Goal: Check status

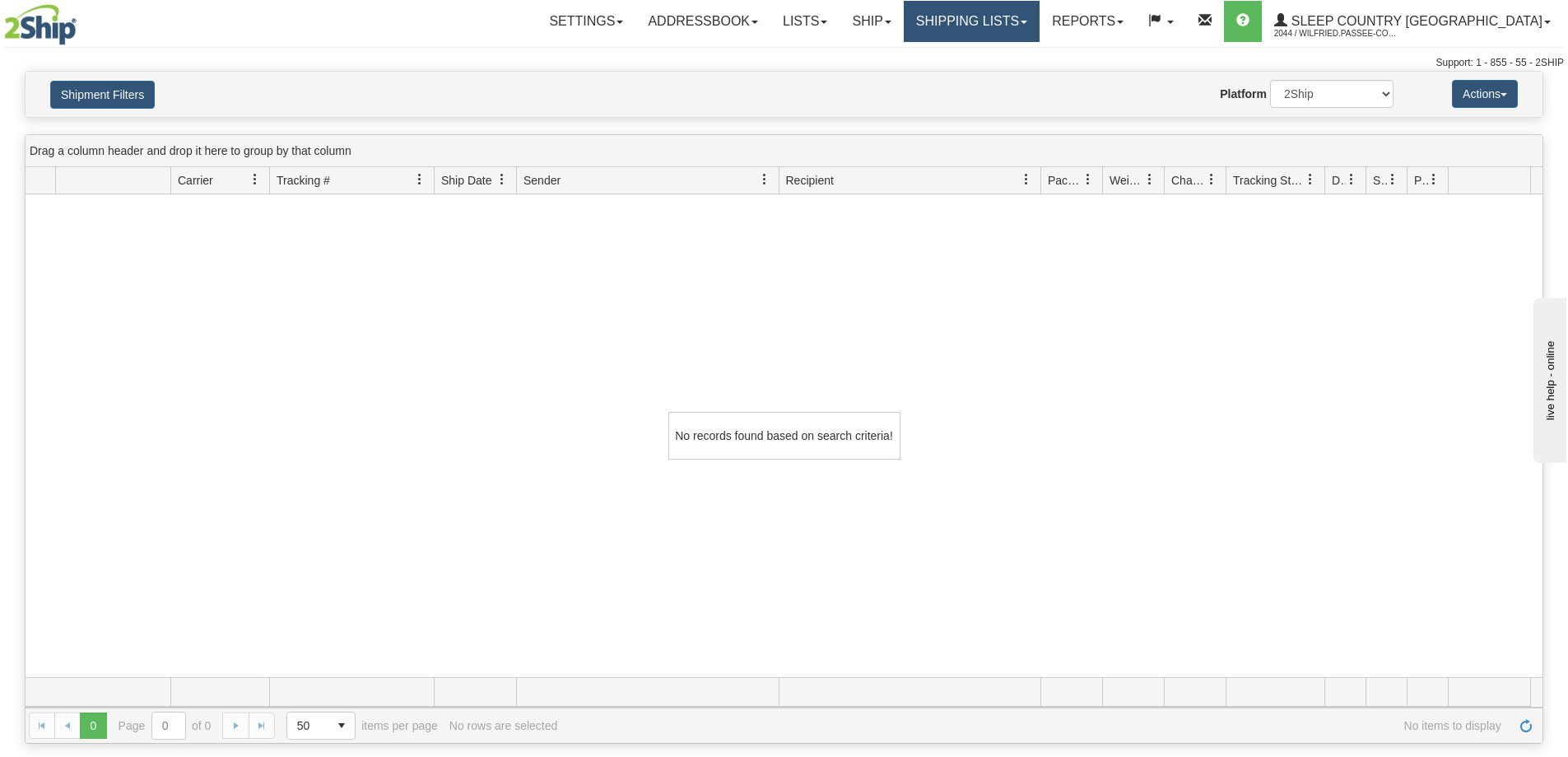
click at [1017, 20] on link "Shipping lists" at bounding box center [971, 22] width 136 height 41
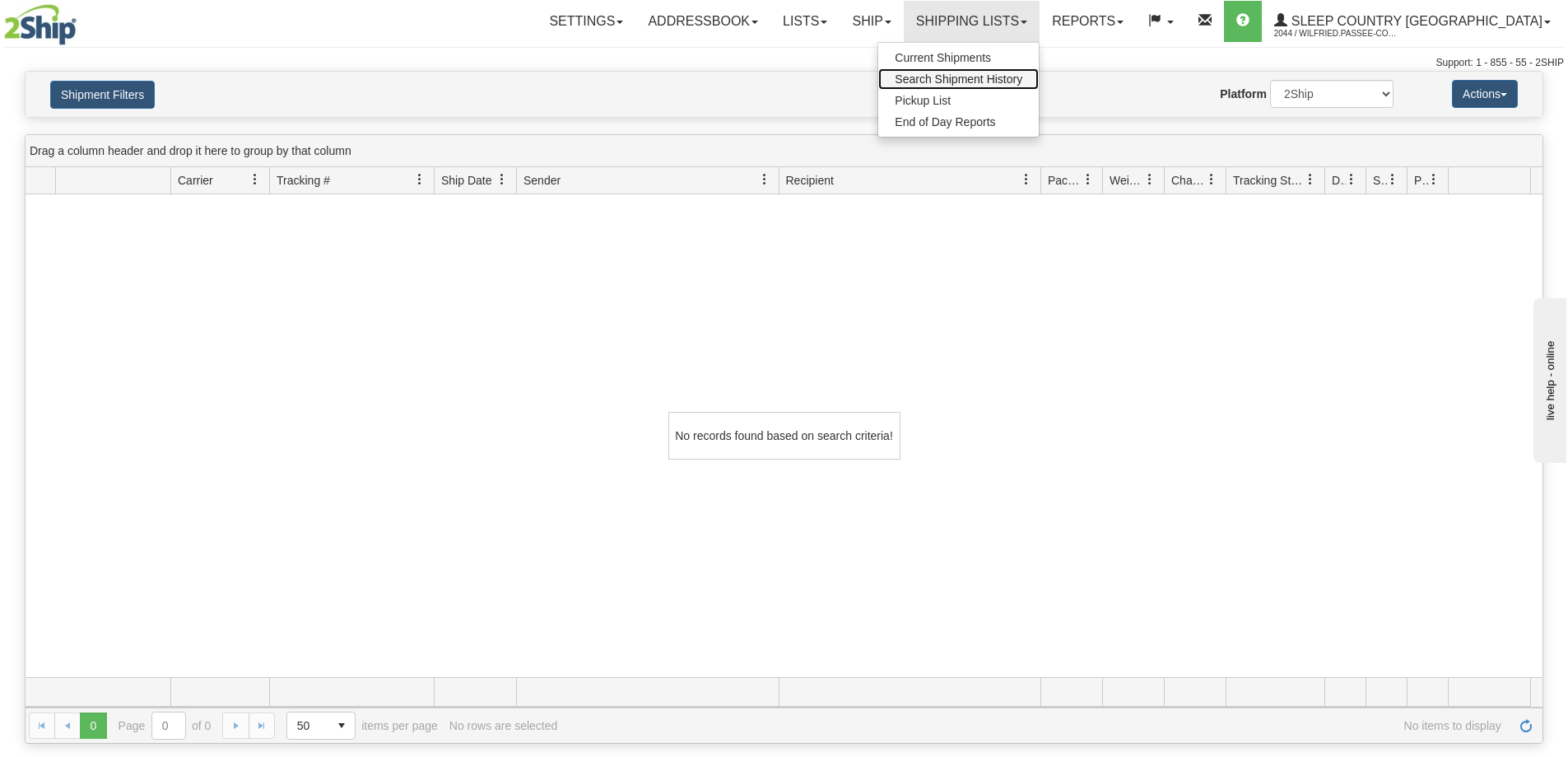
click at [1022, 78] on span "Search Shipment History" at bounding box center [959, 79] width 128 height 13
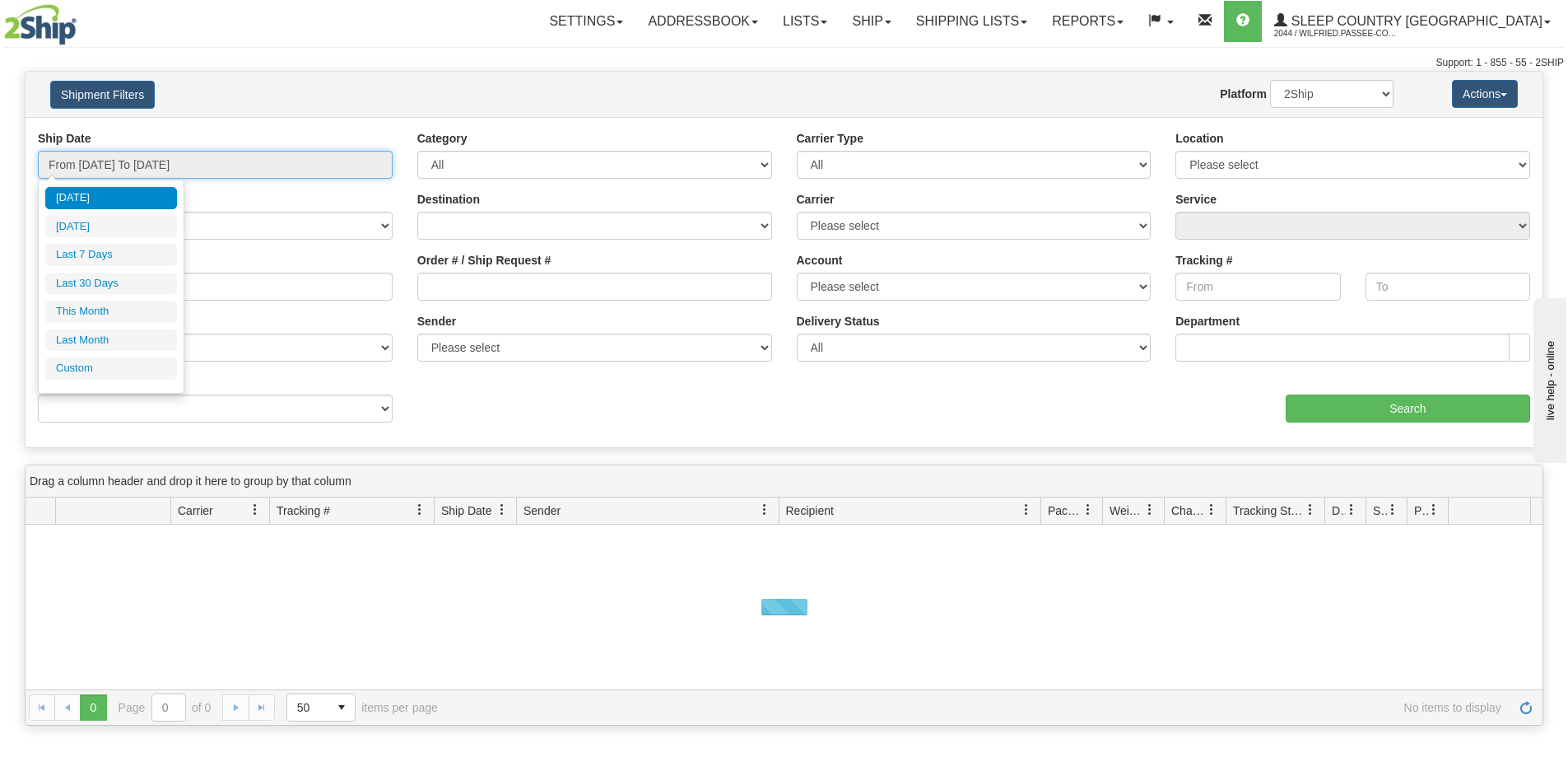
click at [207, 163] on input "From [DATE] To [DATE]" at bounding box center [215, 164] width 355 height 28
click at [135, 286] on li "Last 30 Days" at bounding box center [111, 284] width 131 height 23
type input "From [DATE] To [DATE]"
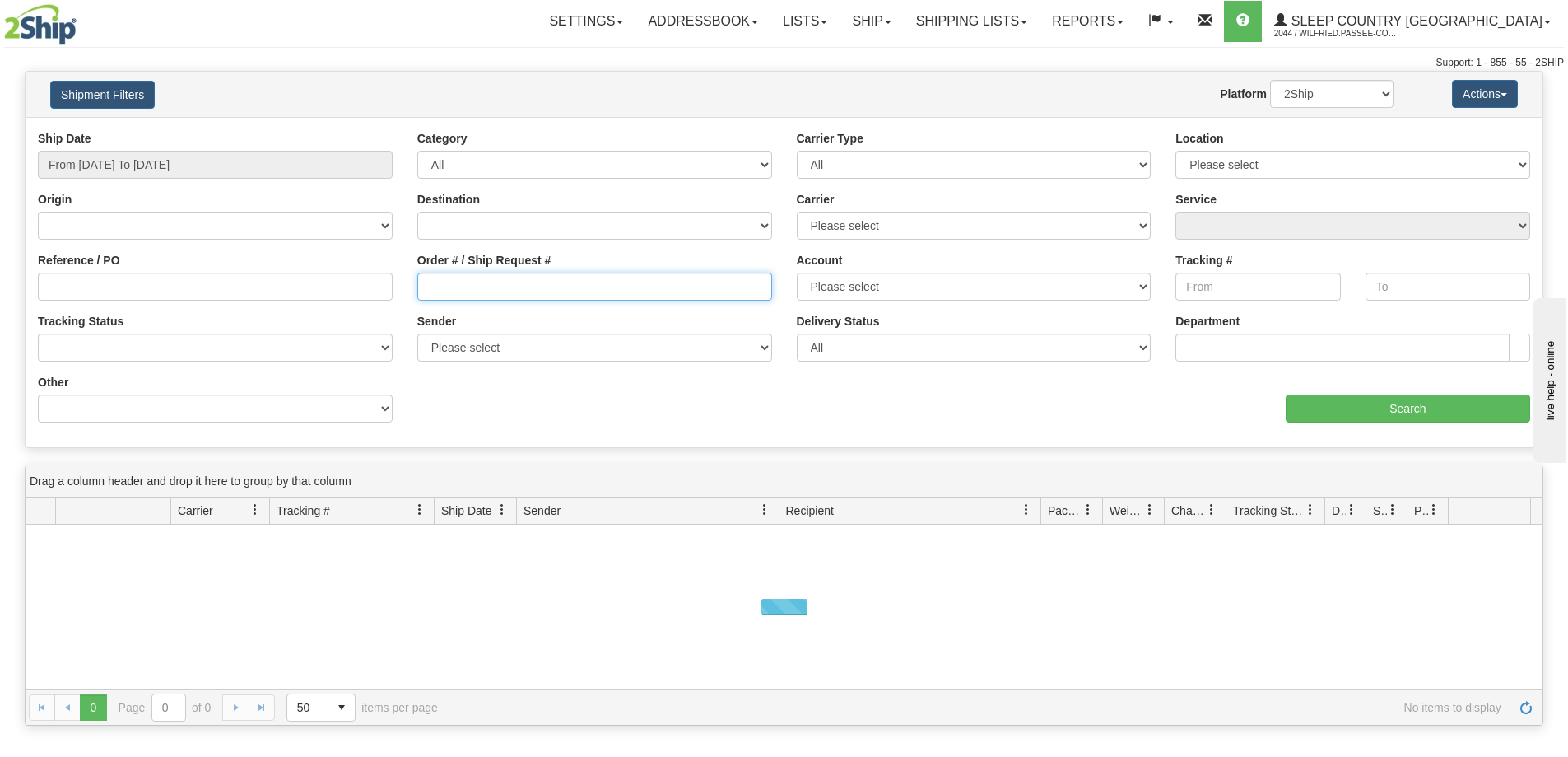
drag, startPoint x: 463, startPoint y: 277, endPoint x: 741, endPoint y: 302, distance: 279.1
click at [463, 277] on input "Order # / Ship Request #" at bounding box center [594, 286] width 355 height 28
paste input "9000H966742"
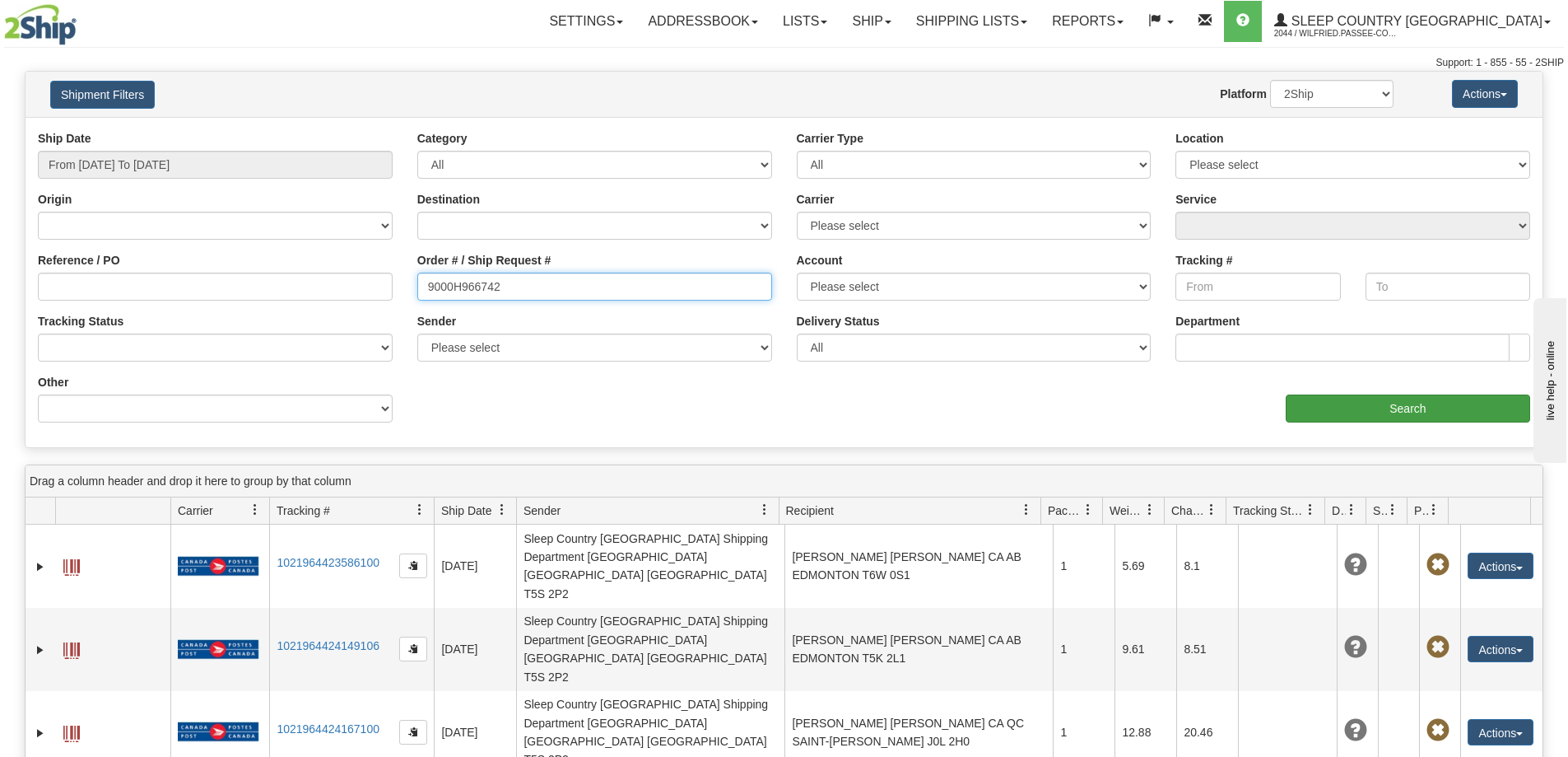
type input "9000H966742"
click at [1446, 407] on input "Search" at bounding box center [1407, 409] width 244 height 28
